Goal: Task Accomplishment & Management: Manage account settings

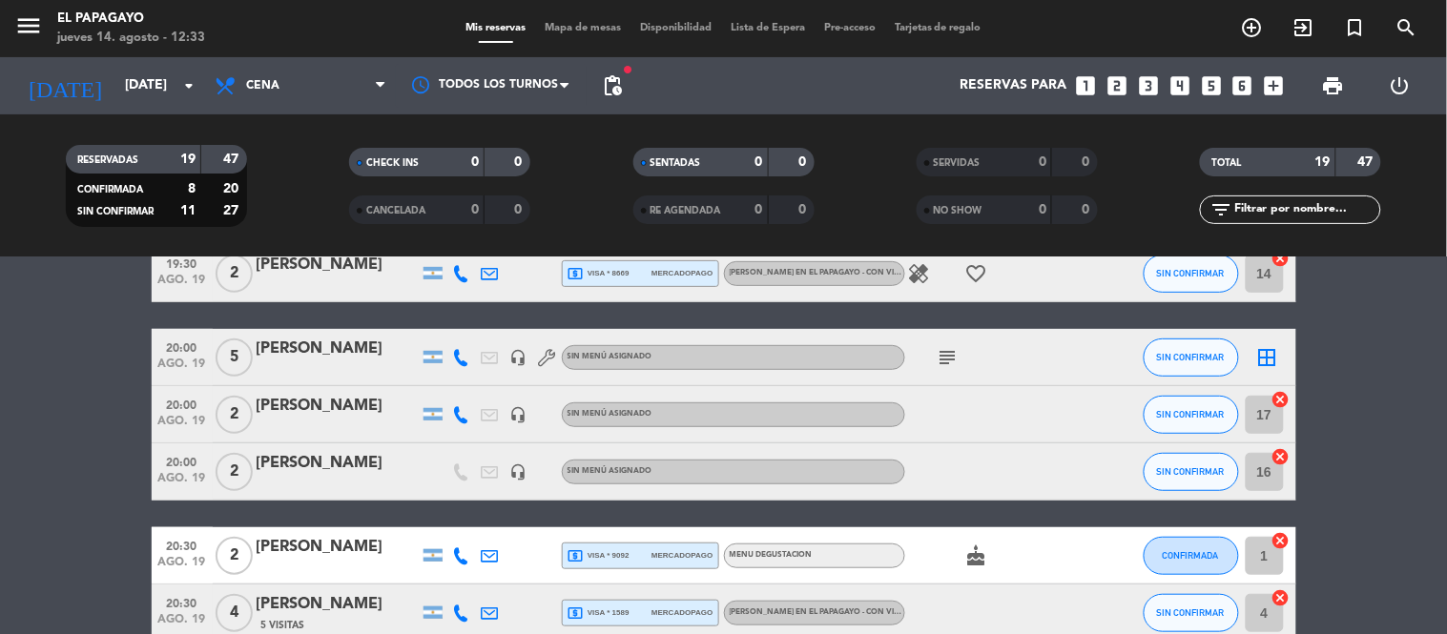
scroll to position [188, 0]
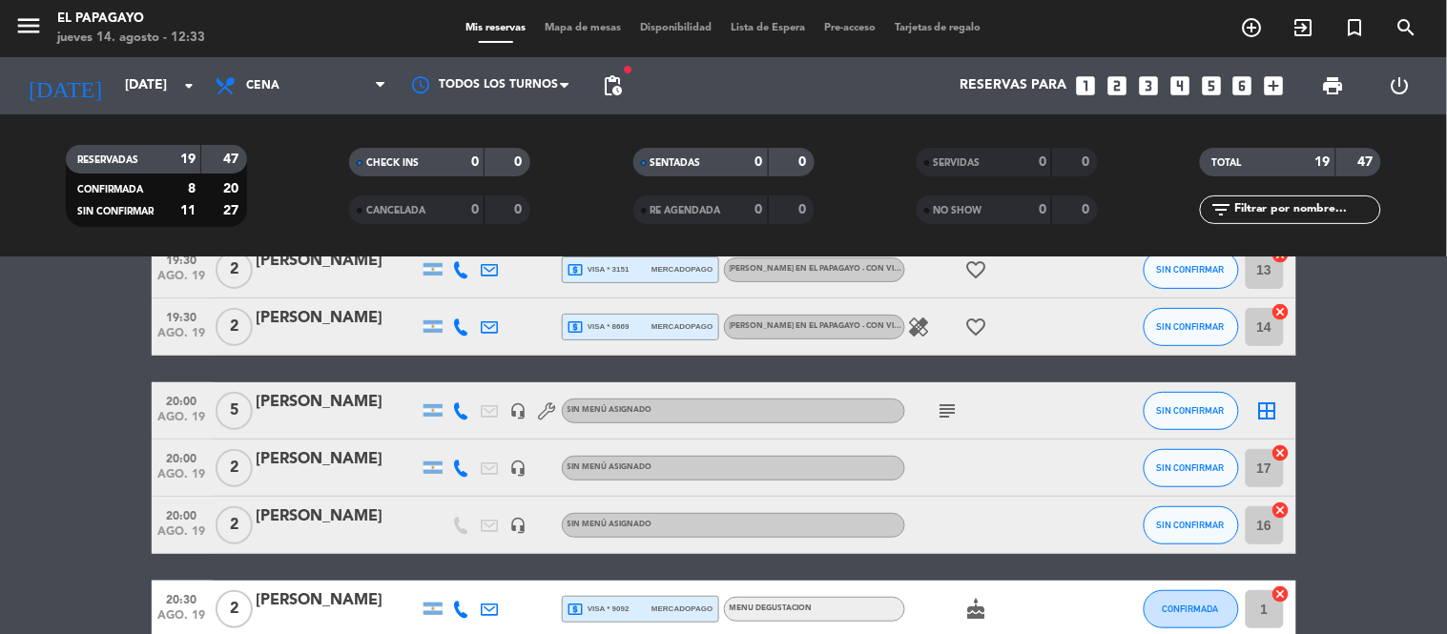
click at [165, 109] on div "[DATE] [DATE] arrow_drop_down" at bounding box center [109, 85] width 191 height 57
click at [174, 65] on div "[DATE] [DATE] arrow_drop_down" at bounding box center [109, 86] width 191 height 42
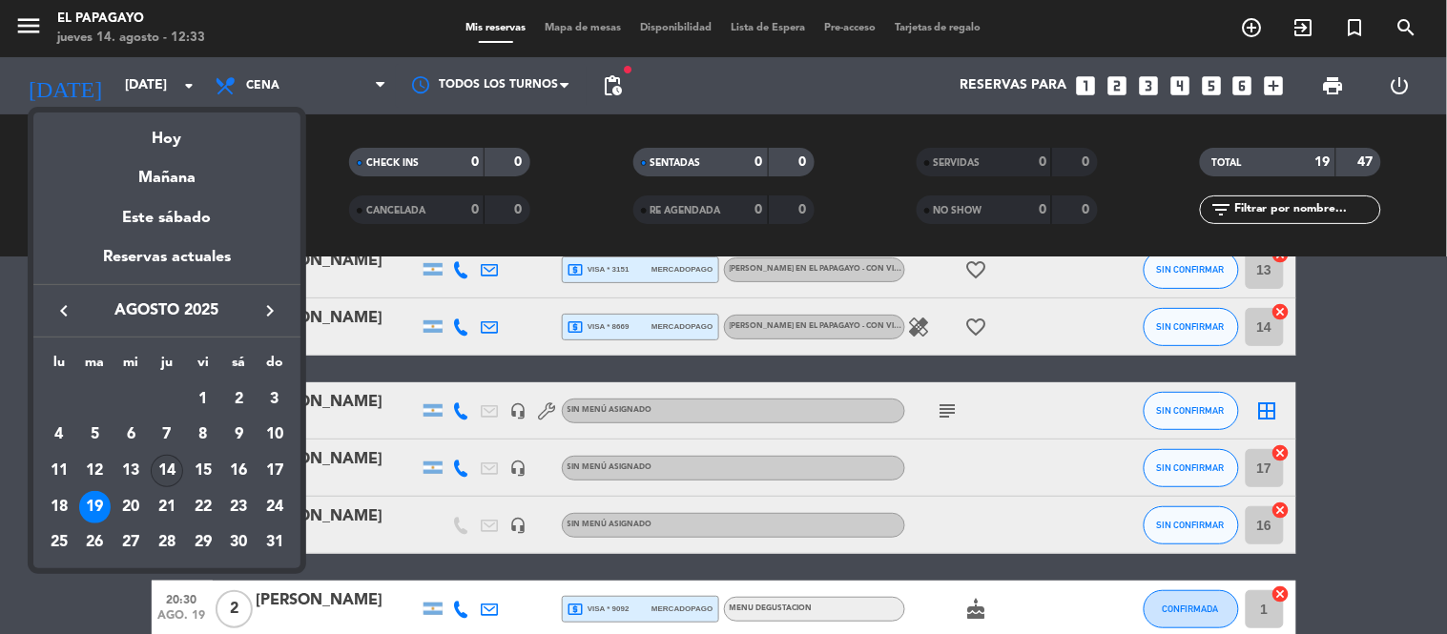
click at [166, 464] on div "14" at bounding box center [167, 471] width 32 height 32
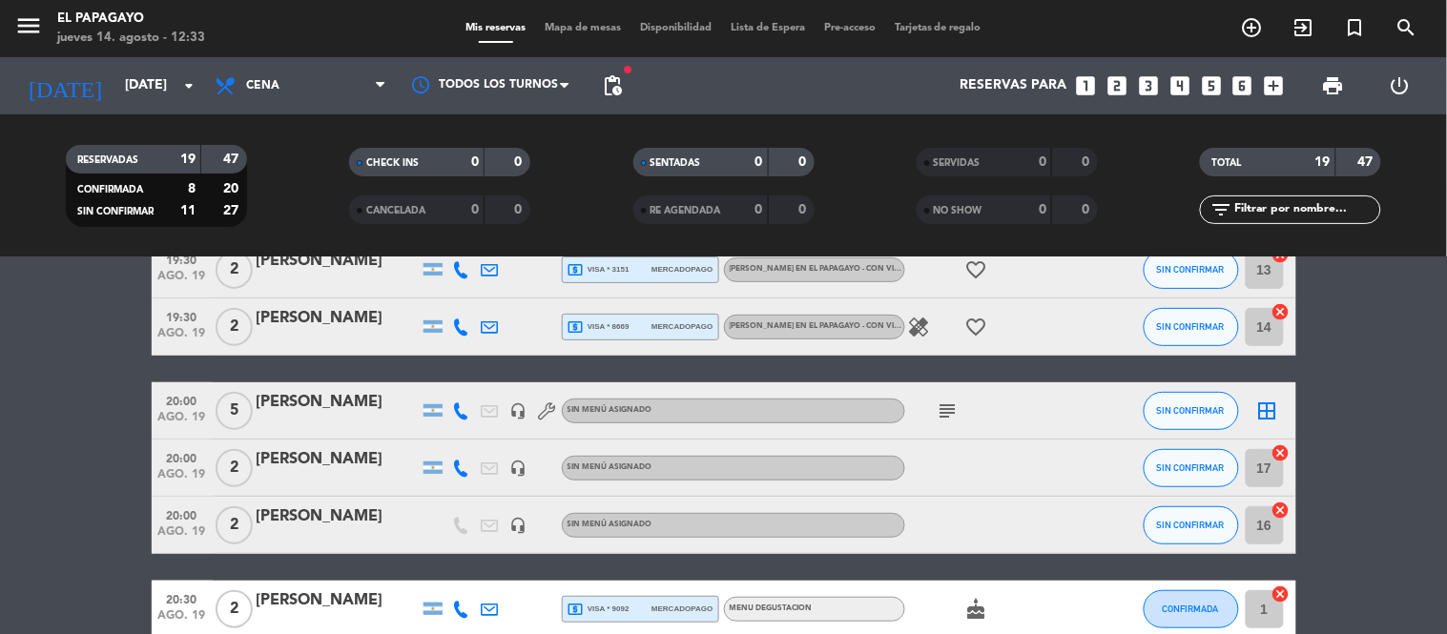
type input "jue. 14 ago."
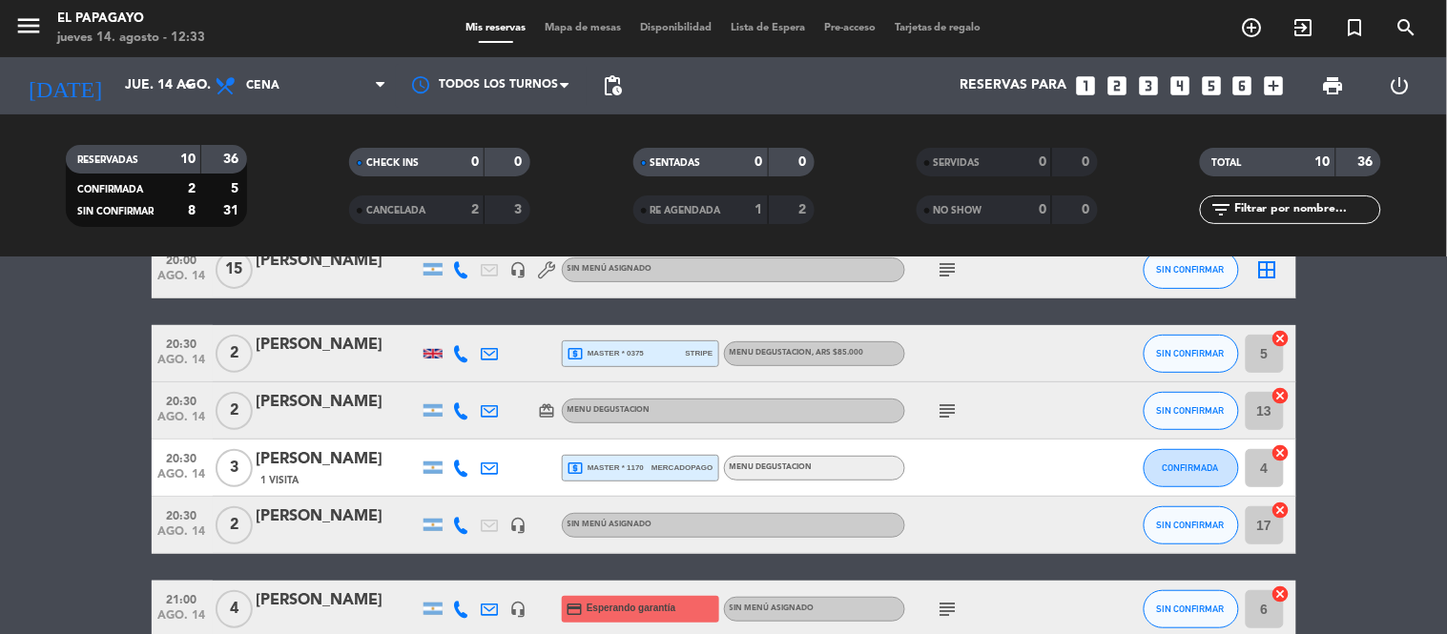
click at [0, 503] on bookings-row "19:30 [DATE] 2 [PERSON_NAME] 1 Visita local_atm master * 9255 mercadopago MENU …" at bounding box center [723, 510] width 1447 height 706
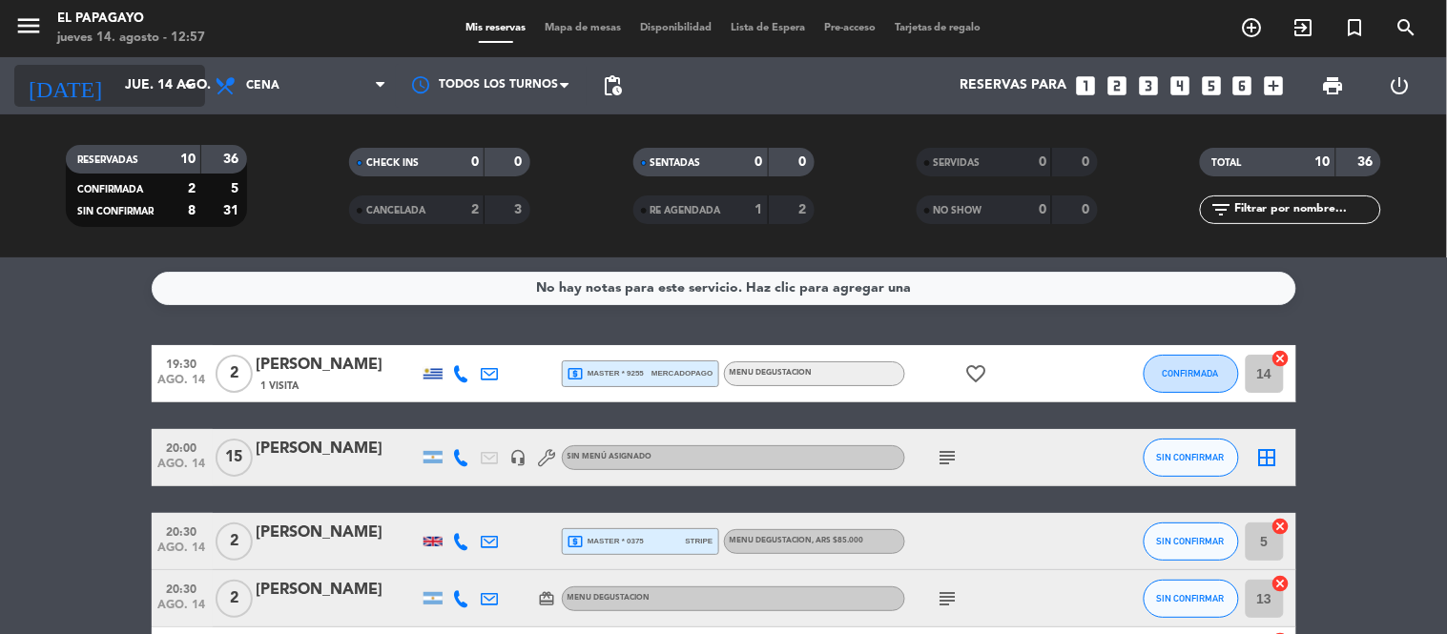
click at [148, 67] on div "[DATE] [DATE] arrow_drop_down" at bounding box center [109, 86] width 191 height 42
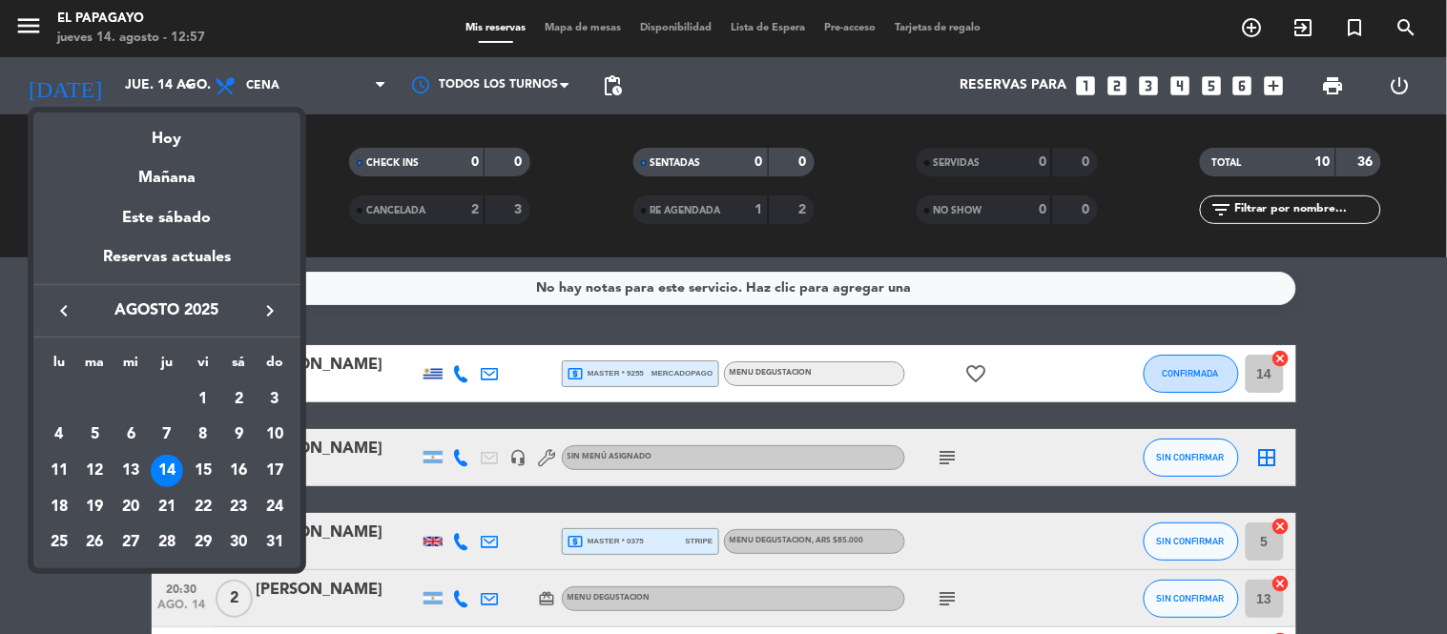
click at [8, 513] on div at bounding box center [723, 317] width 1447 height 634
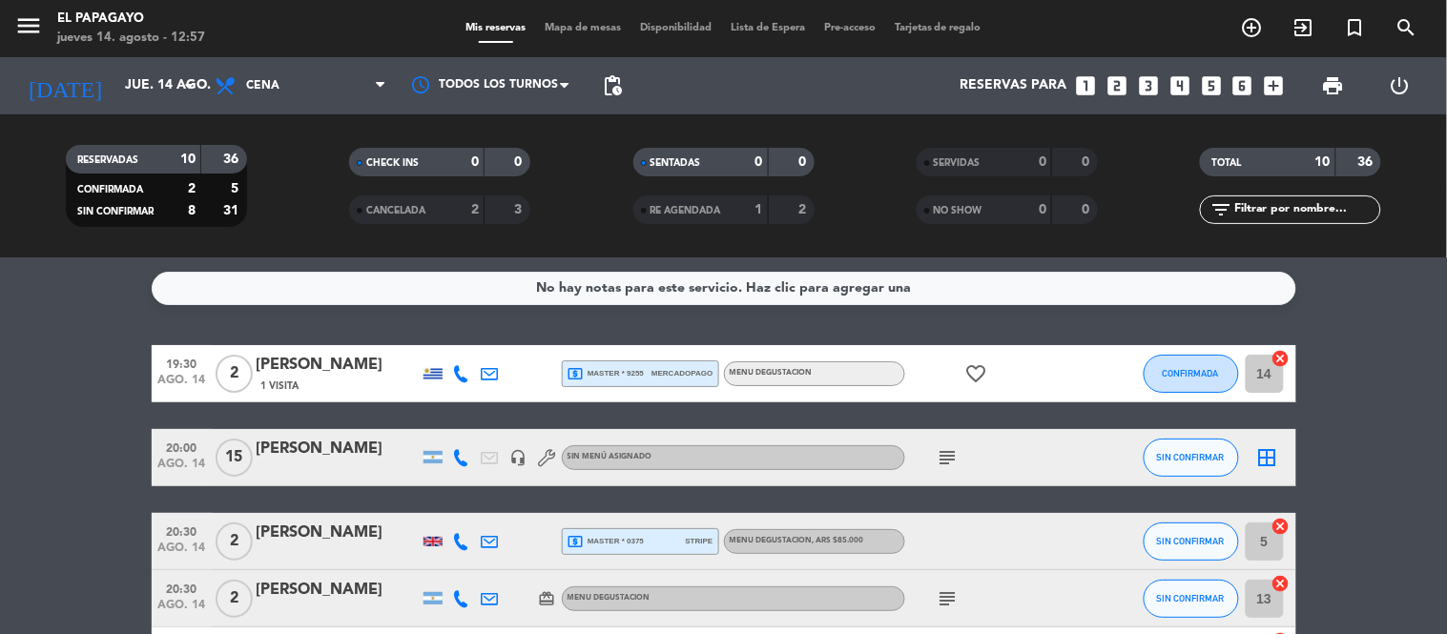
click at [345, 456] on div "[PERSON_NAME]" at bounding box center [338, 449] width 162 height 25
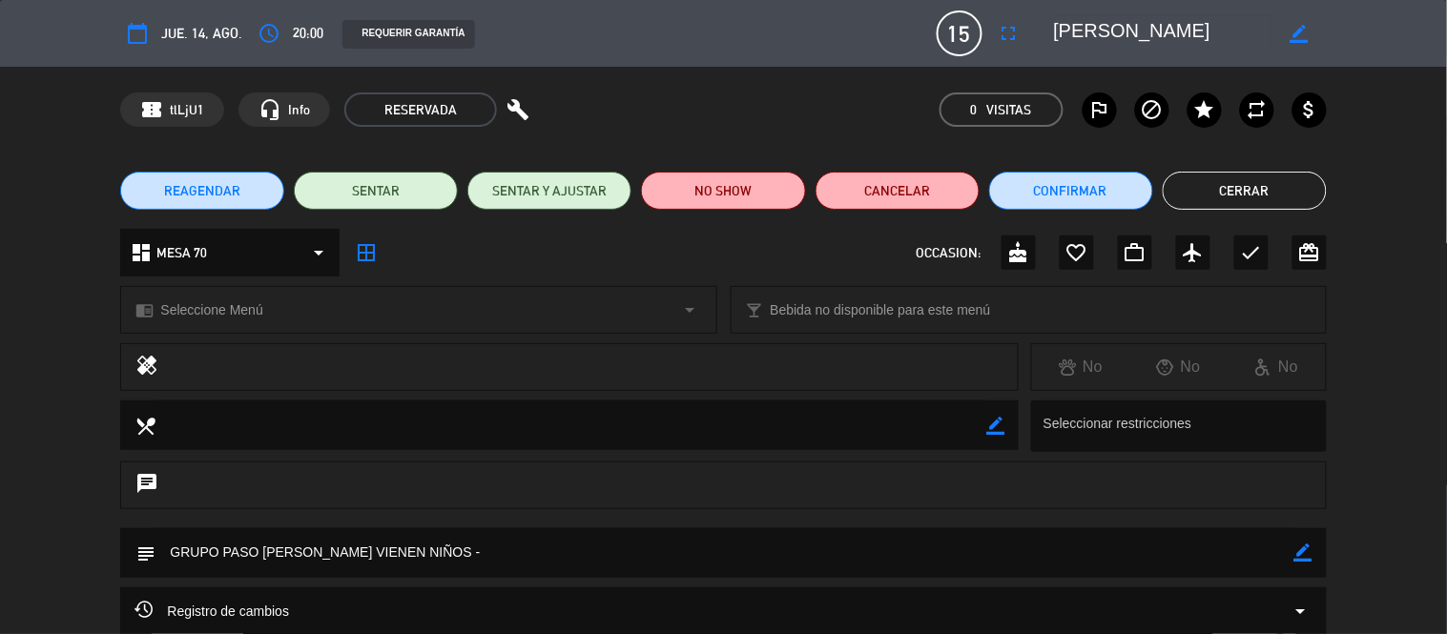
click at [1308, 31] on icon "border_color" at bounding box center [1298, 34] width 18 height 18
click at [1003, 36] on icon "fullscreen" at bounding box center [1009, 33] width 23 height 23
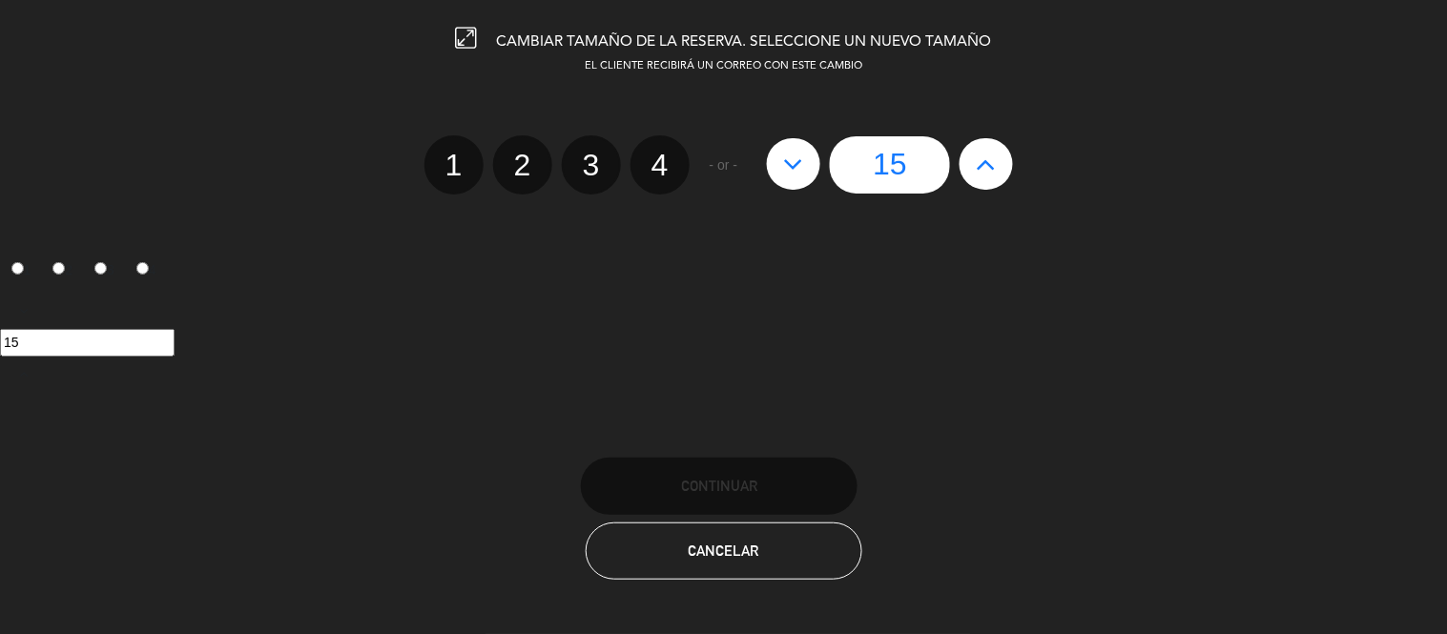
click at [795, 162] on icon at bounding box center [794, 164] width 20 height 31
type input "14"
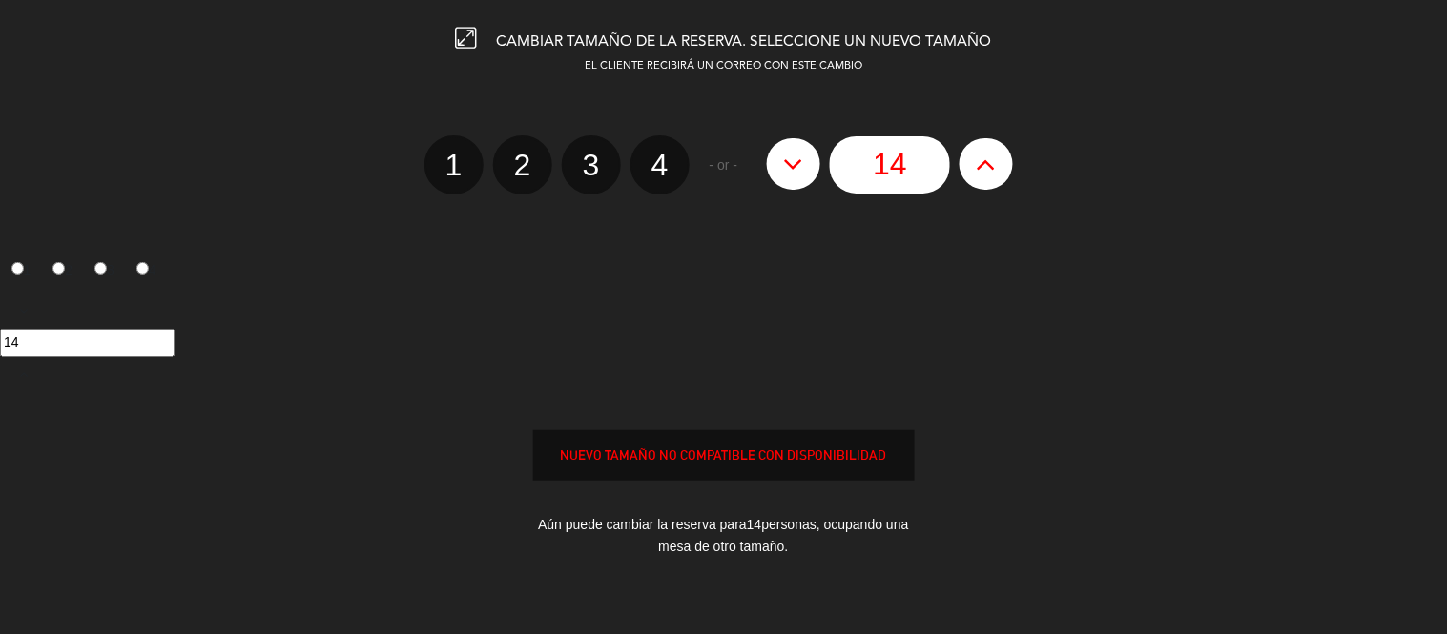
click at [795, 162] on icon at bounding box center [794, 164] width 20 height 31
type input "13"
click at [795, 162] on icon at bounding box center [794, 164] width 20 height 31
type input "12"
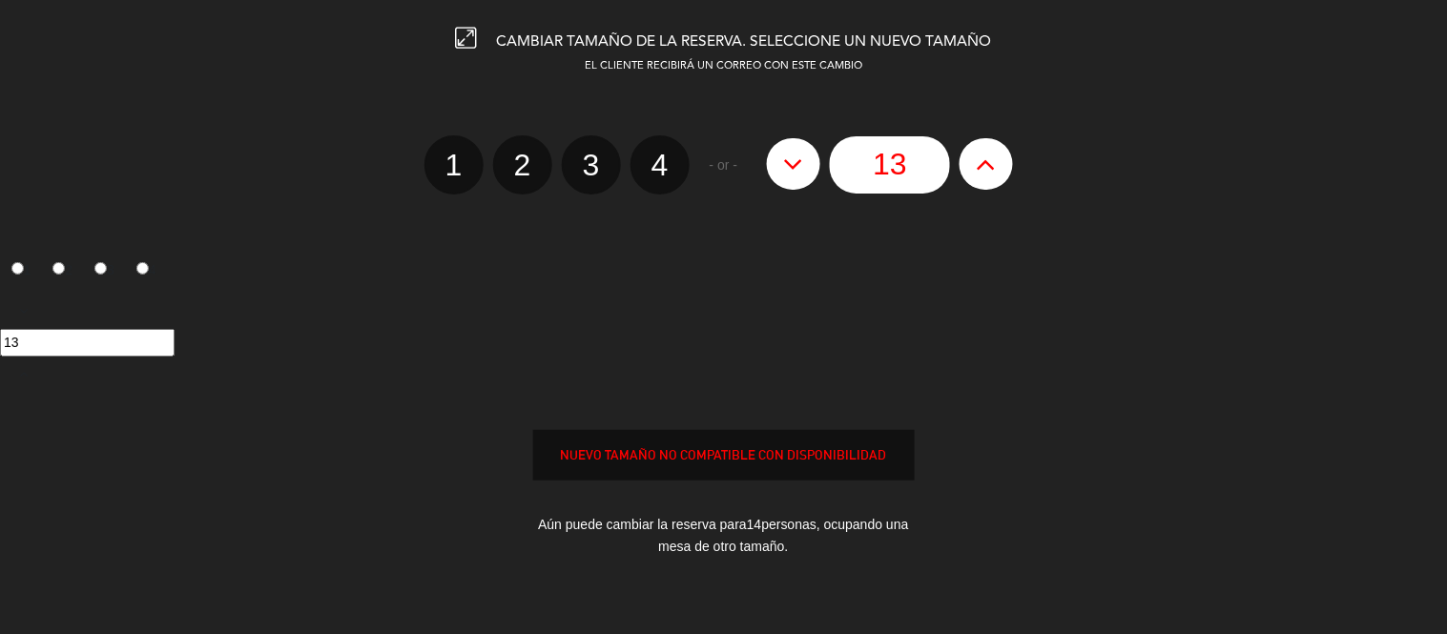
type input "12"
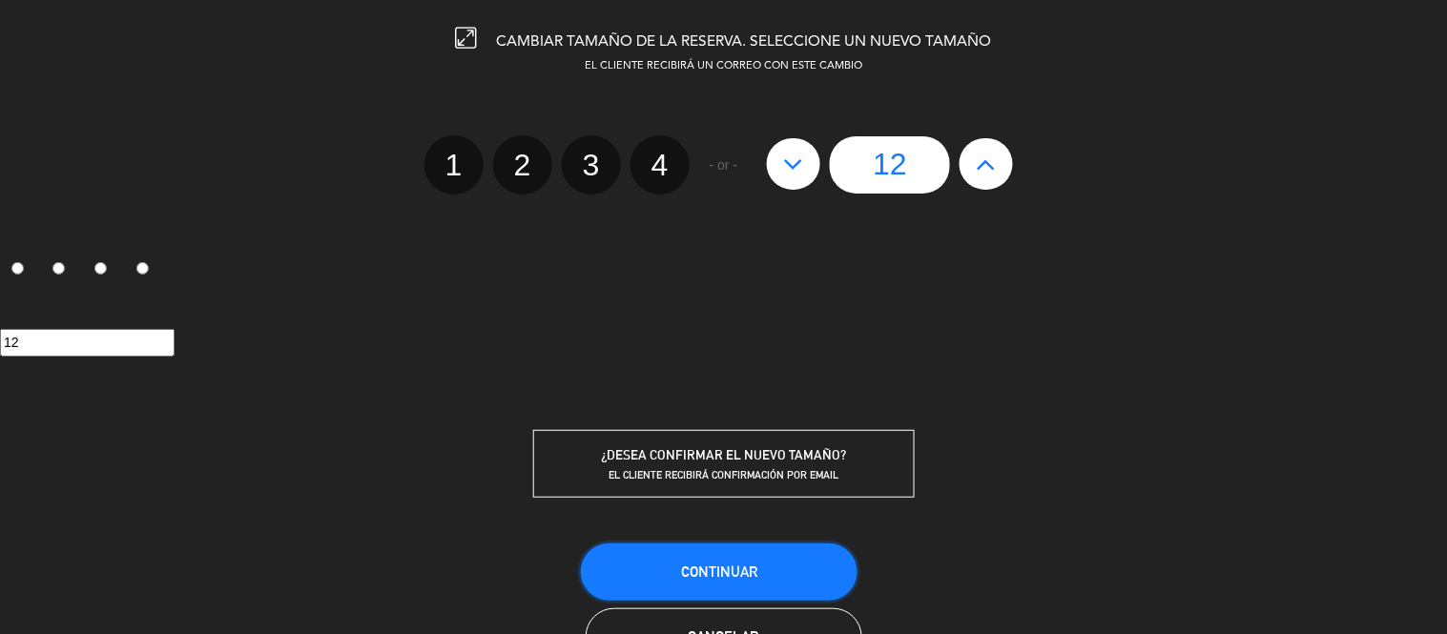
click at [752, 566] on span "Continuar" at bounding box center [719, 572] width 76 height 16
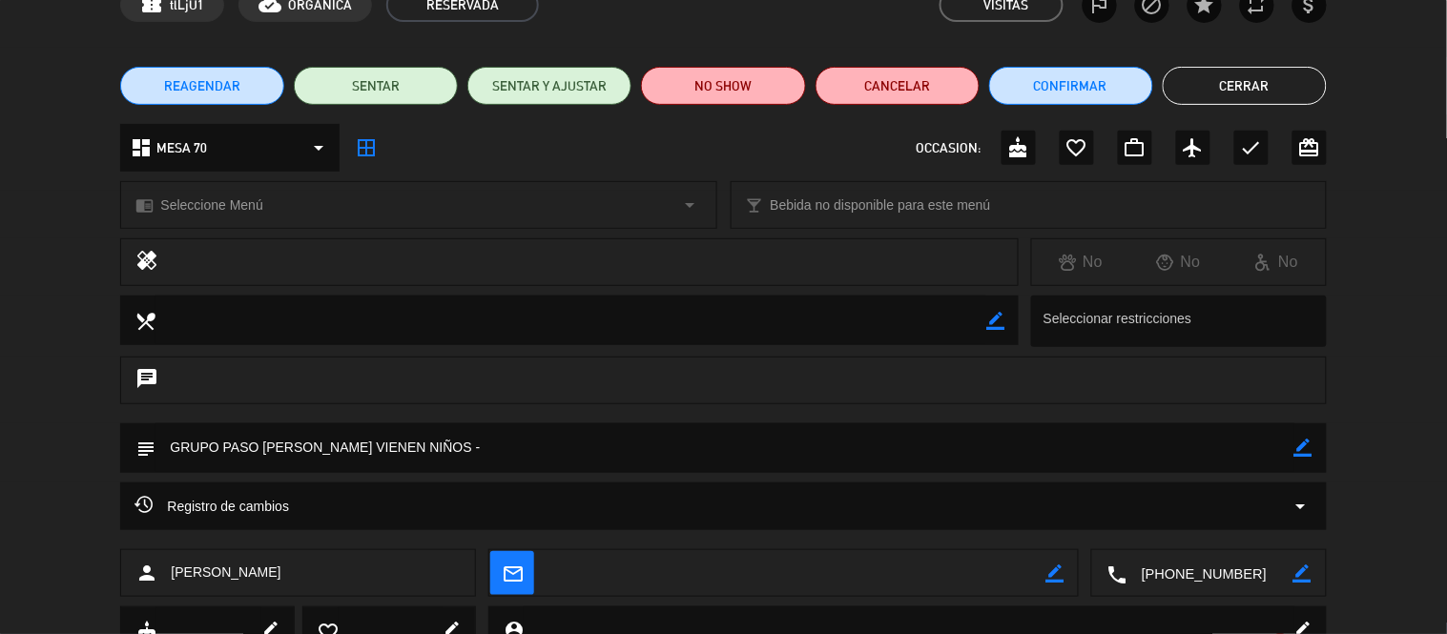
scroll to position [108, 0]
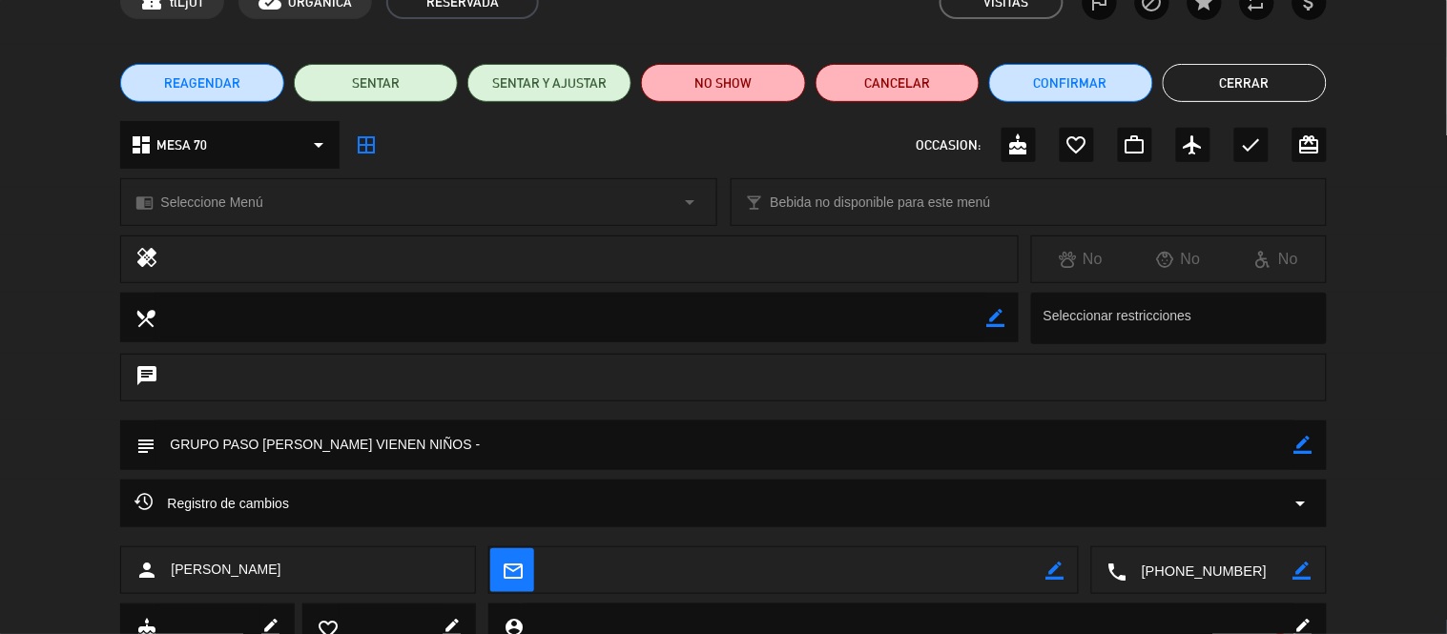
click at [1310, 452] on icon "border_color" at bounding box center [1303, 445] width 18 height 18
drag, startPoint x: 919, startPoint y: 452, endPoint x: 81, endPoint y: 412, distance: 839.3
click at [81, 412] on div "calendar_today [DEMOGRAPHIC_DATA]. 14, ago. access_time 20:00 REQUERIR GARANTÍA…" at bounding box center [723, 317] width 1447 height 634
type textarea "Son dos parejas con sus hijos de 20 años menu de 8 pasos les ofrecia - y quiere…"
click at [1308, 449] on icon at bounding box center [1303, 445] width 18 height 18
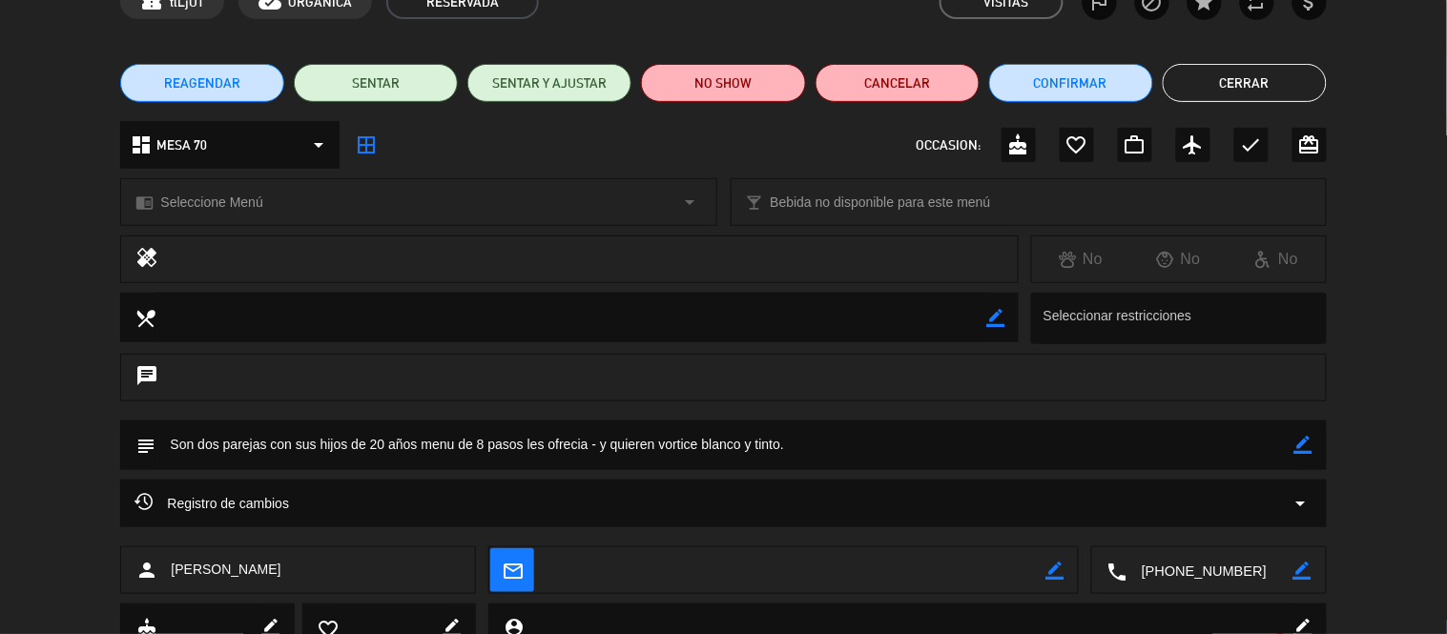
click at [1307, 69] on button "Cerrar" at bounding box center [1245, 83] width 164 height 38
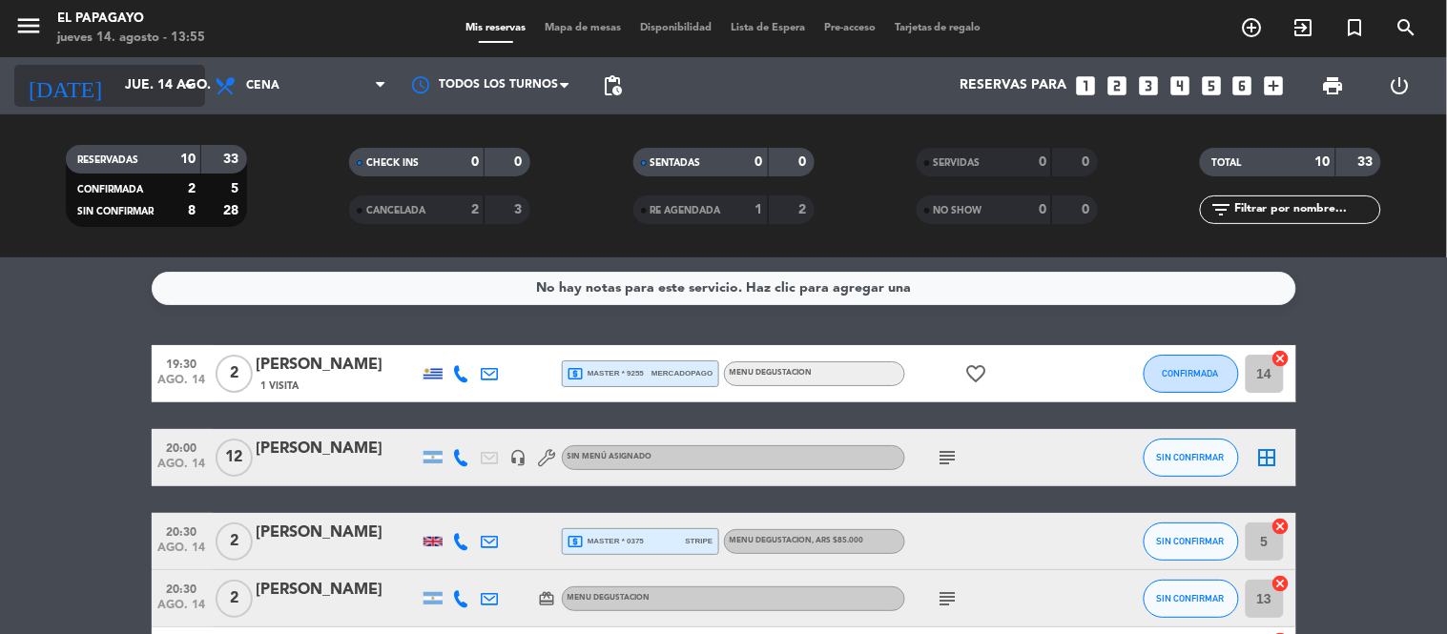
click at [166, 67] on div "[DATE] [DATE] arrow_drop_down" at bounding box center [109, 86] width 191 height 42
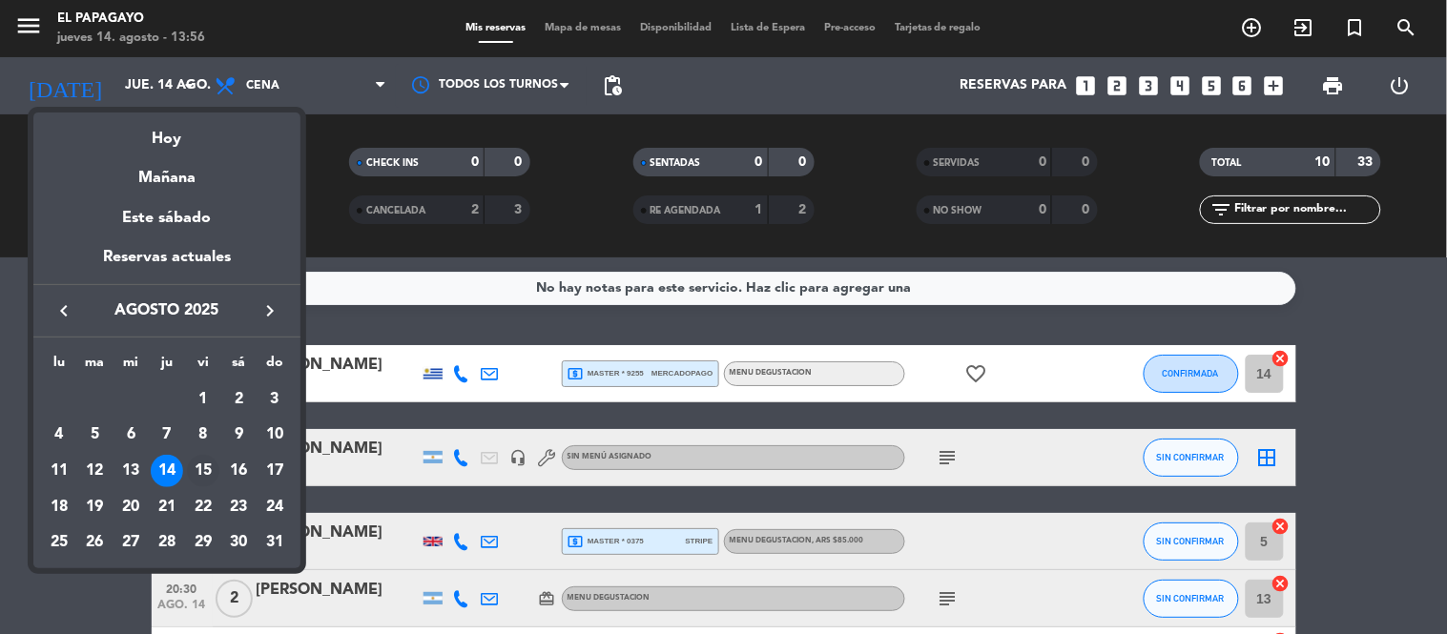
click at [193, 455] on td "15" at bounding box center [203, 471] width 36 height 36
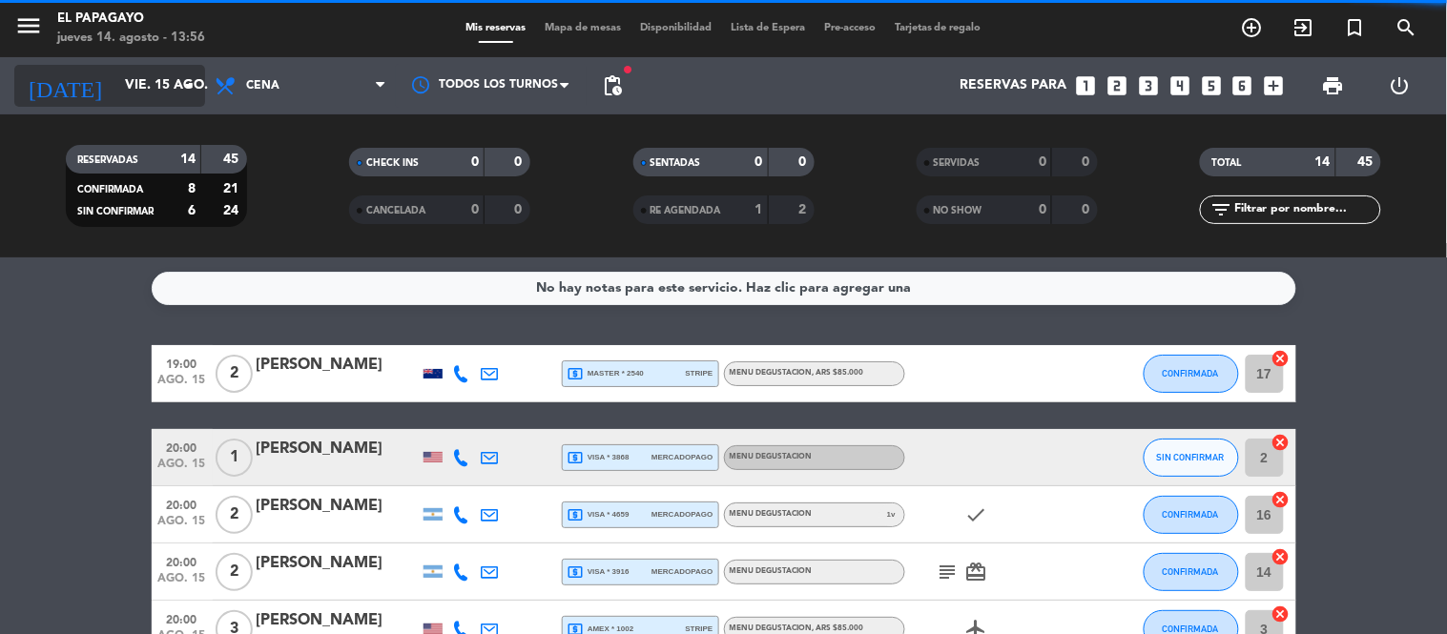
click at [129, 86] on input "vie. 15 ago." at bounding box center [205, 86] width 181 height 34
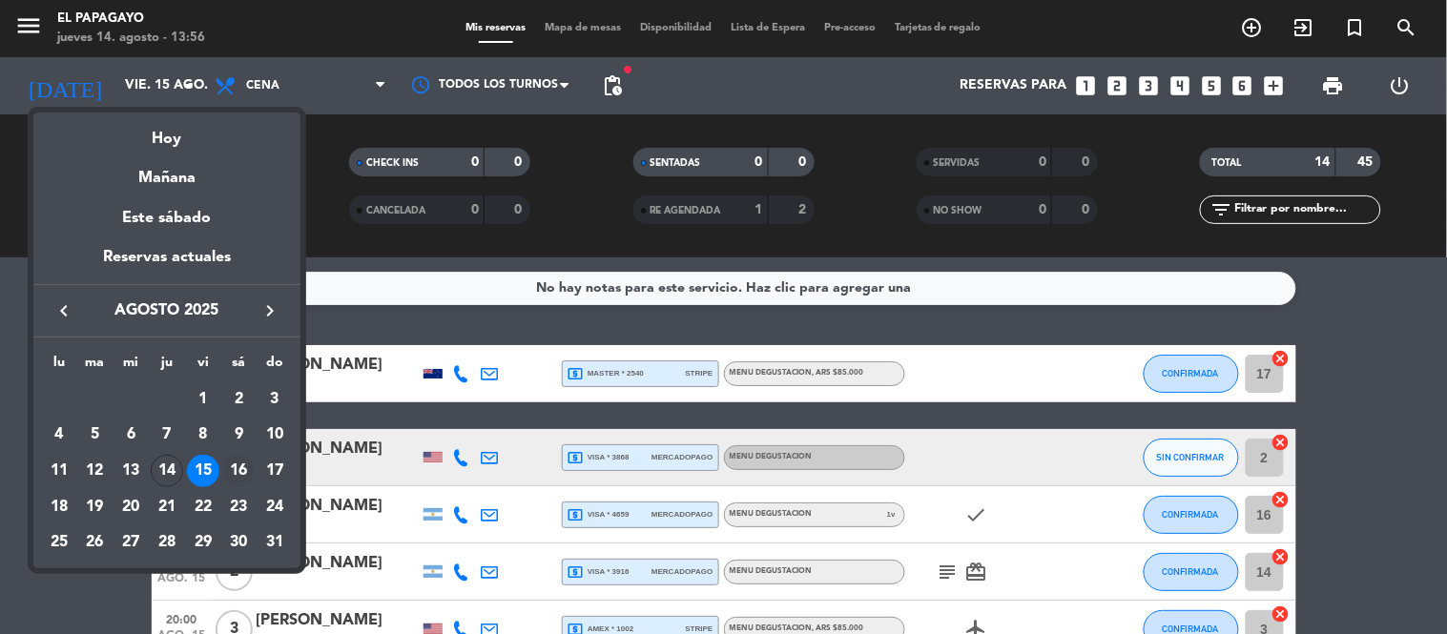
click at [225, 467] on div "16" at bounding box center [238, 471] width 32 height 32
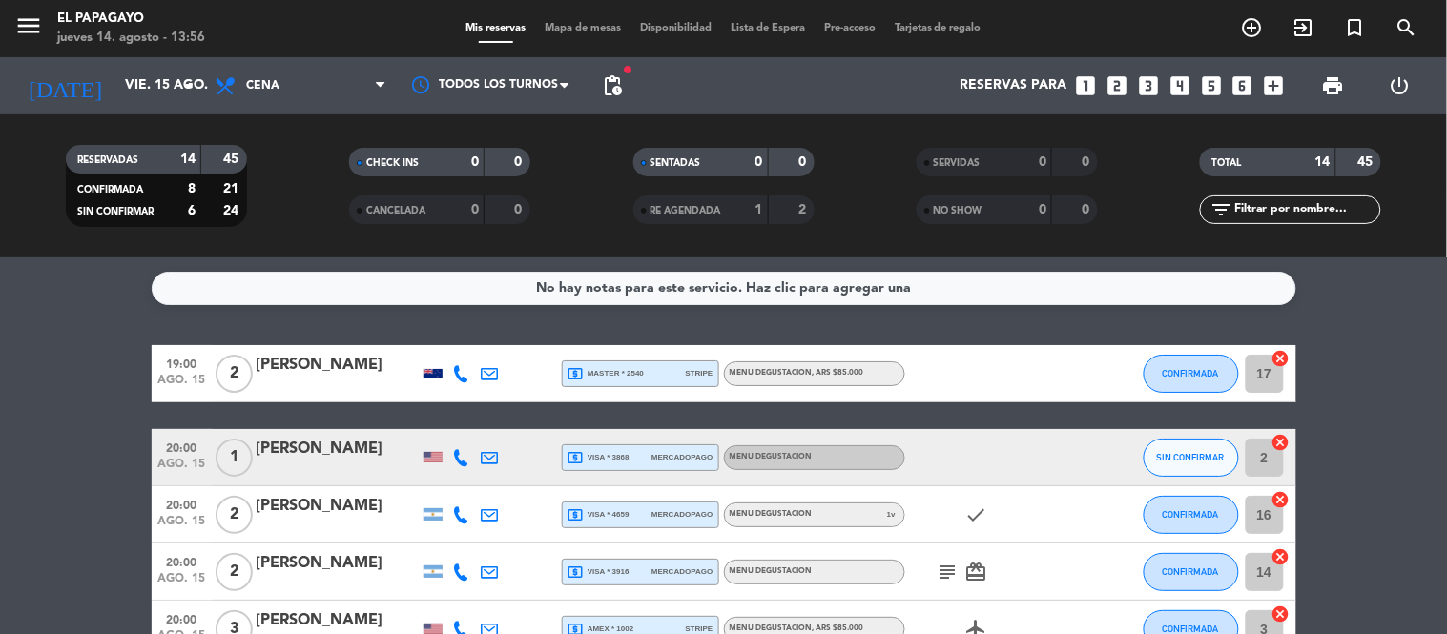
type input "sáb. 16 ago."
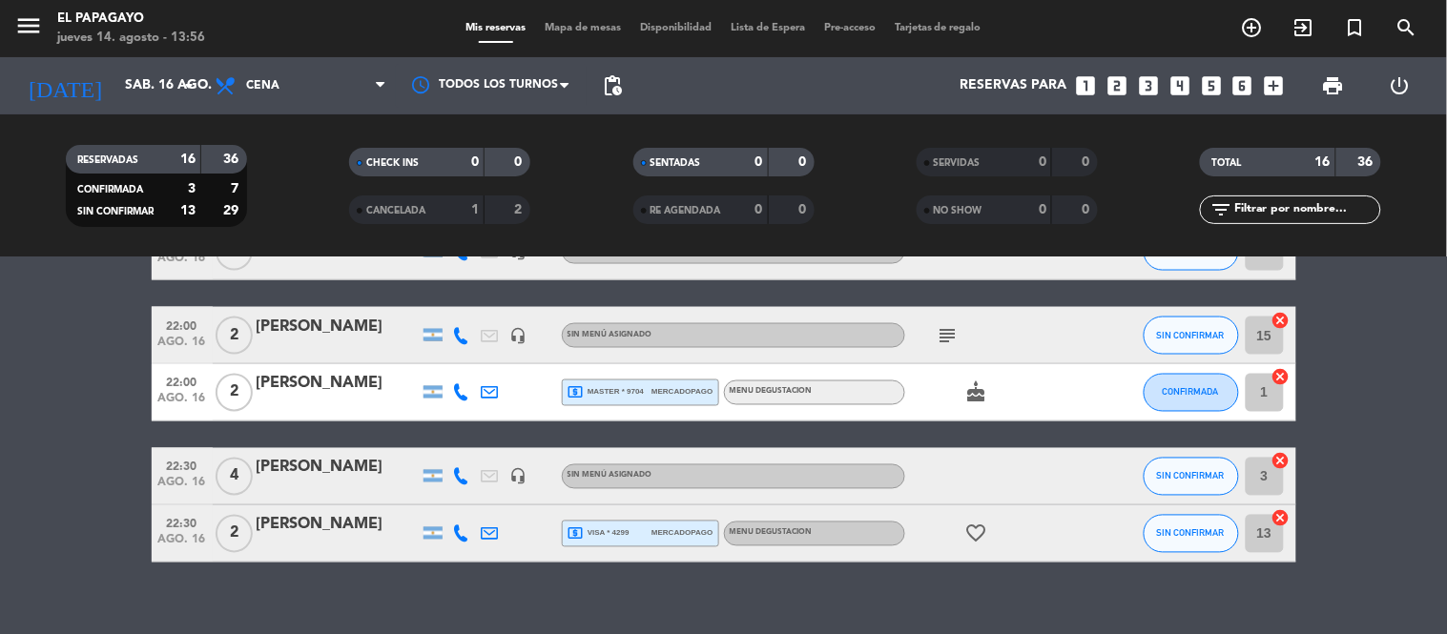
scroll to position [855, 0]
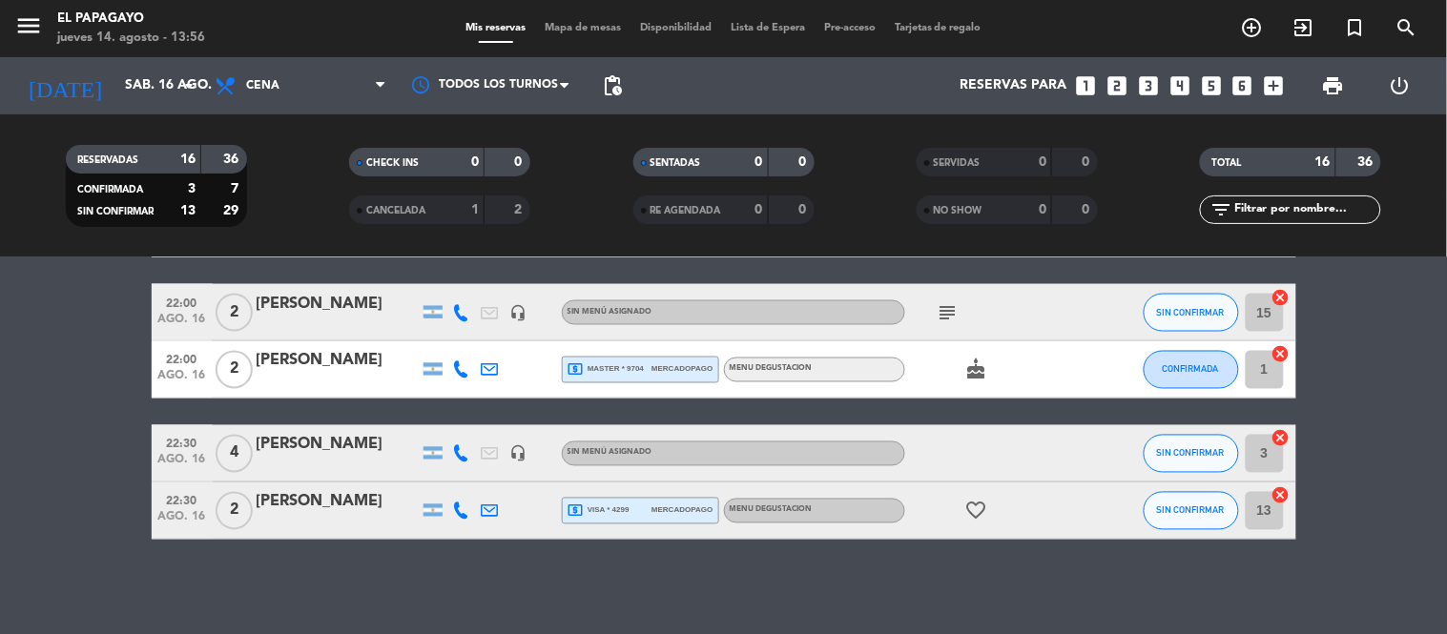
click at [79, 452] on bookings-row "20:00 [DATE] 2 [PERSON_NAME] headset_mic Sin menú asignado subject SIN CONFIRMA…" at bounding box center [723, 15] width 1447 height 1049
click at [337, 568] on div "No hay notas para este servicio. Haz clic para agregar una 20:00 [DATE] 2 [PERS…" at bounding box center [723, 446] width 1447 height 377
